Goal: Information Seeking & Learning: Learn about a topic

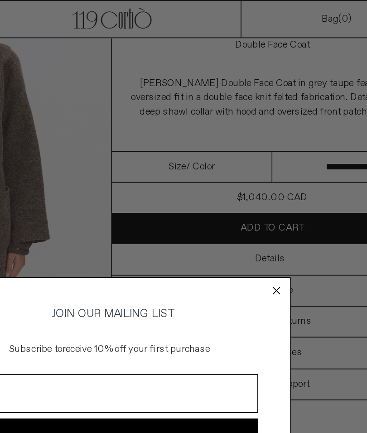
scroll to position [93, 0]
click at [273, 163] on circle "Close dialog" at bounding box center [277, 165] width 9 height 9
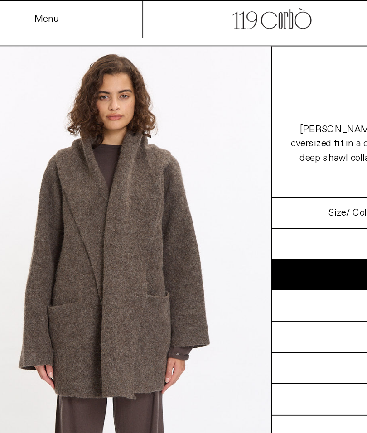
scroll to position [32, 0]
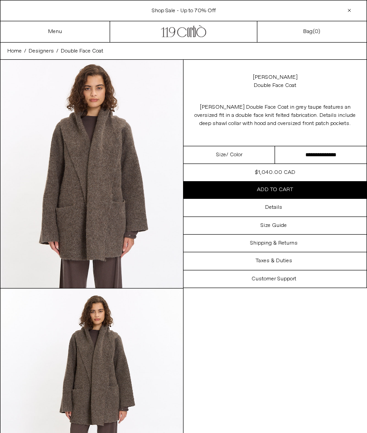
click at [273, 205] on h3 "Details" at bounding box center [273, 207] width 17 height 6
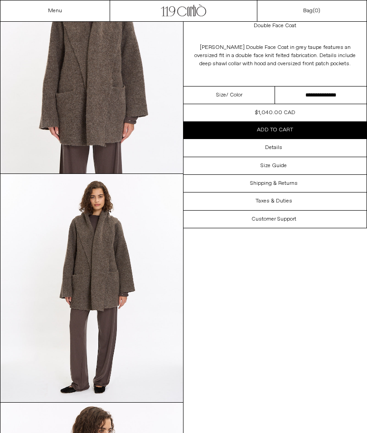
click at [115, 265] on img at bounding box center [91, 288] width 182 height 228
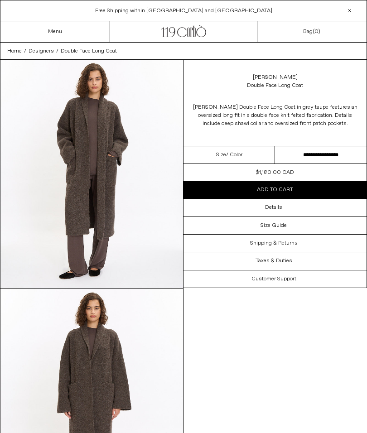
click at [275, 204] on h3 "Details" at bounding box center [273, 207] width 17 height 6
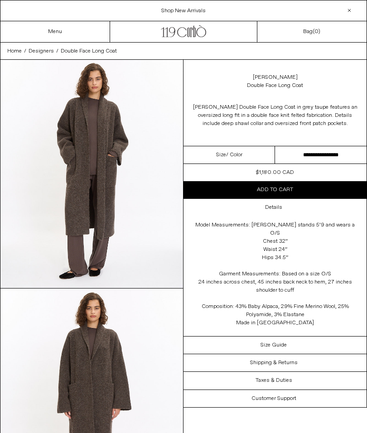
click at [119, 173] on img at bounding box center [91, 174] width 182 height 228
